Goal: Go to known website: Access a specific website the user already knows

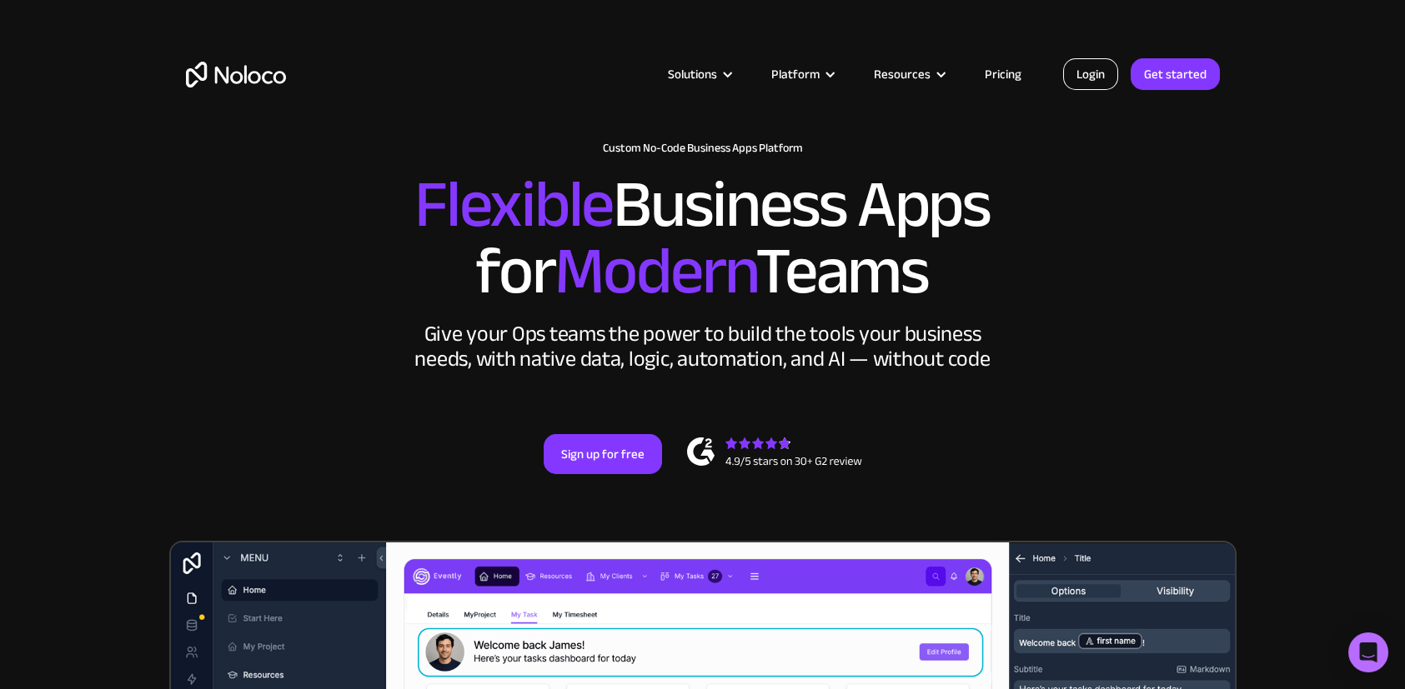
click at [1087, 71] on link "Login" at bounding box center [1090, 74] width 55 height 32
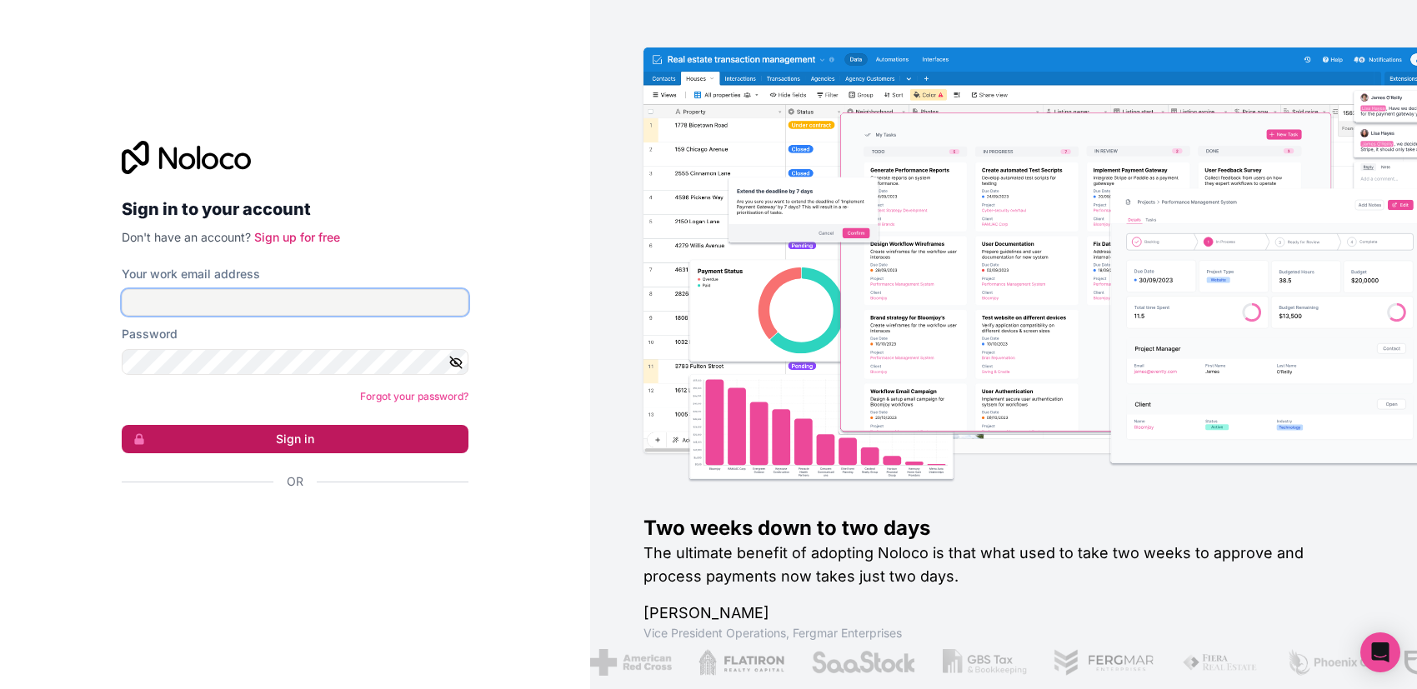
type input "[DOMAIN_NAME][EMAIL_ADDRESS][DOMAIN_NAME]"
click at [318, 445] on button "Sign in" at bounding box center [295, 439] width 347 height 28
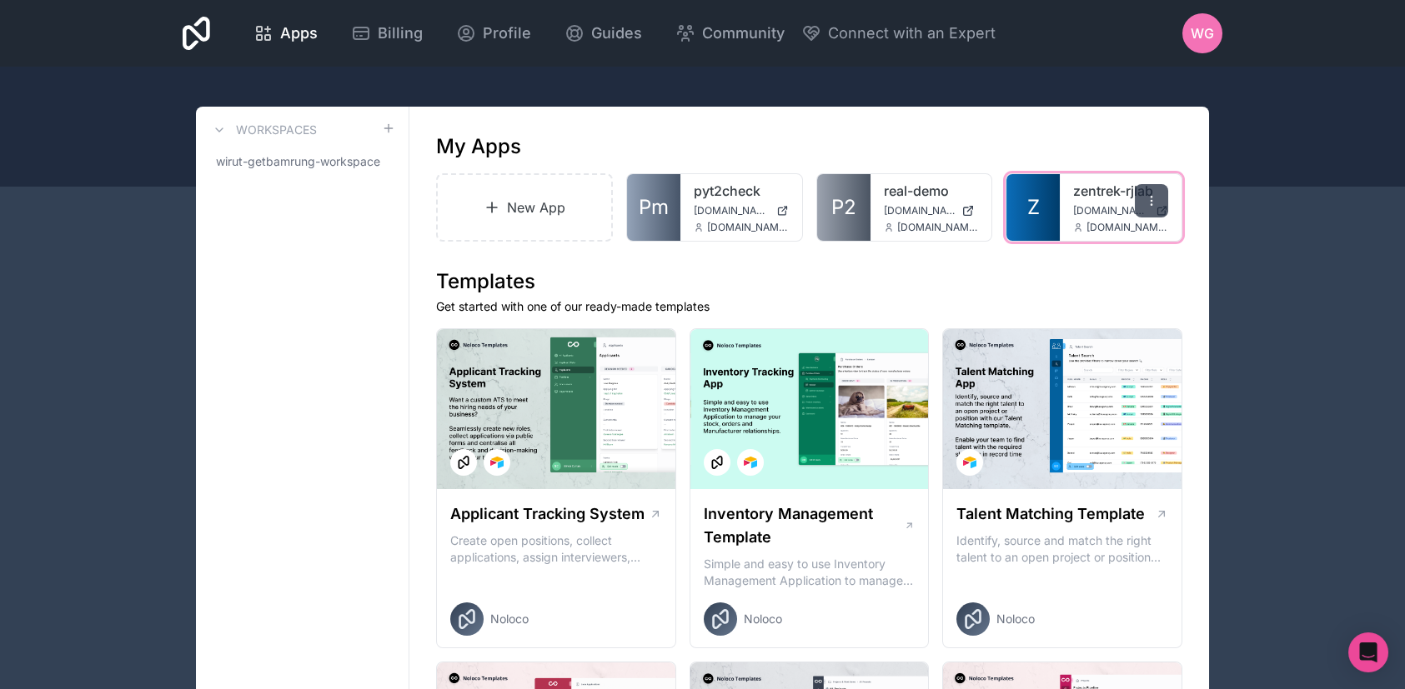
click at [1150, 202] on icon at bounding box center [1150, 200] width 13 height 13
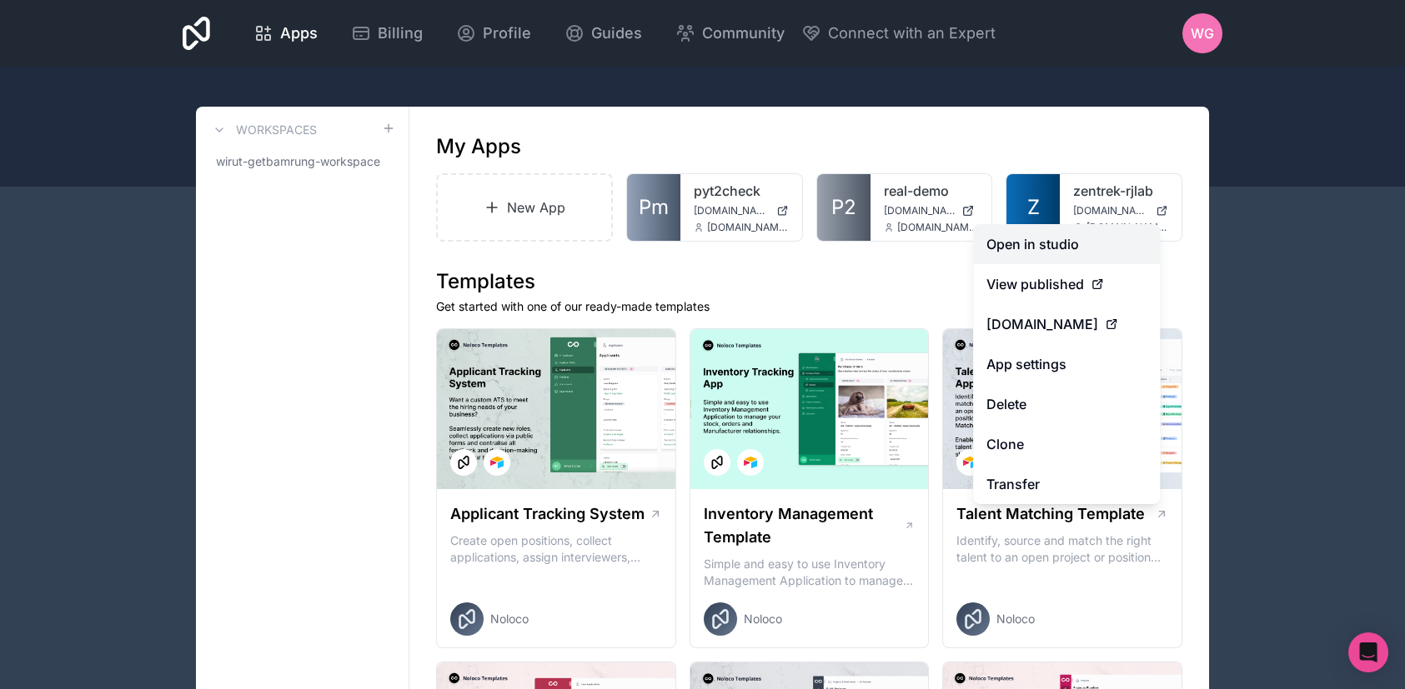
click at [1045, 248] on link "Open in studio" at bounding box center [1066, 244] width 187 height 40
